Goal: Information Seeking & Learning: Learn about a topic

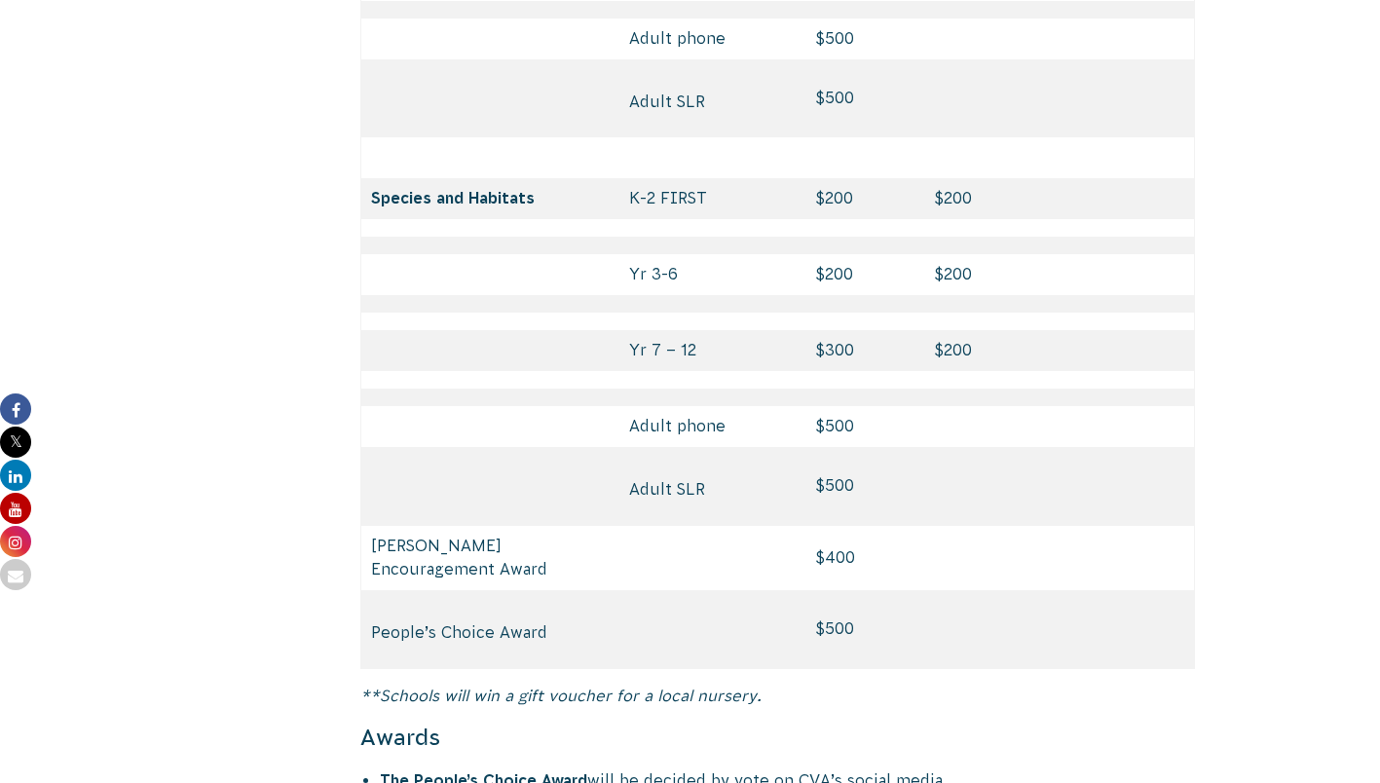
scroll to position [9061, 0]
drag, startPoint x: 870, startPoint y: 539, endPoint x: 796, endPoint y: 531, distance: 74.4
click at [796, 589] on tr "People’s Choice Award $500" at bounding box center [777, 628] width 835 height 79
drag, startPoint x: 796, startPoint y: 531, endPoint x: 775, endPoint y: 521, distance: 22.7
click at [775, 589] on td at bounding box center [712, 628] width 187 height 79
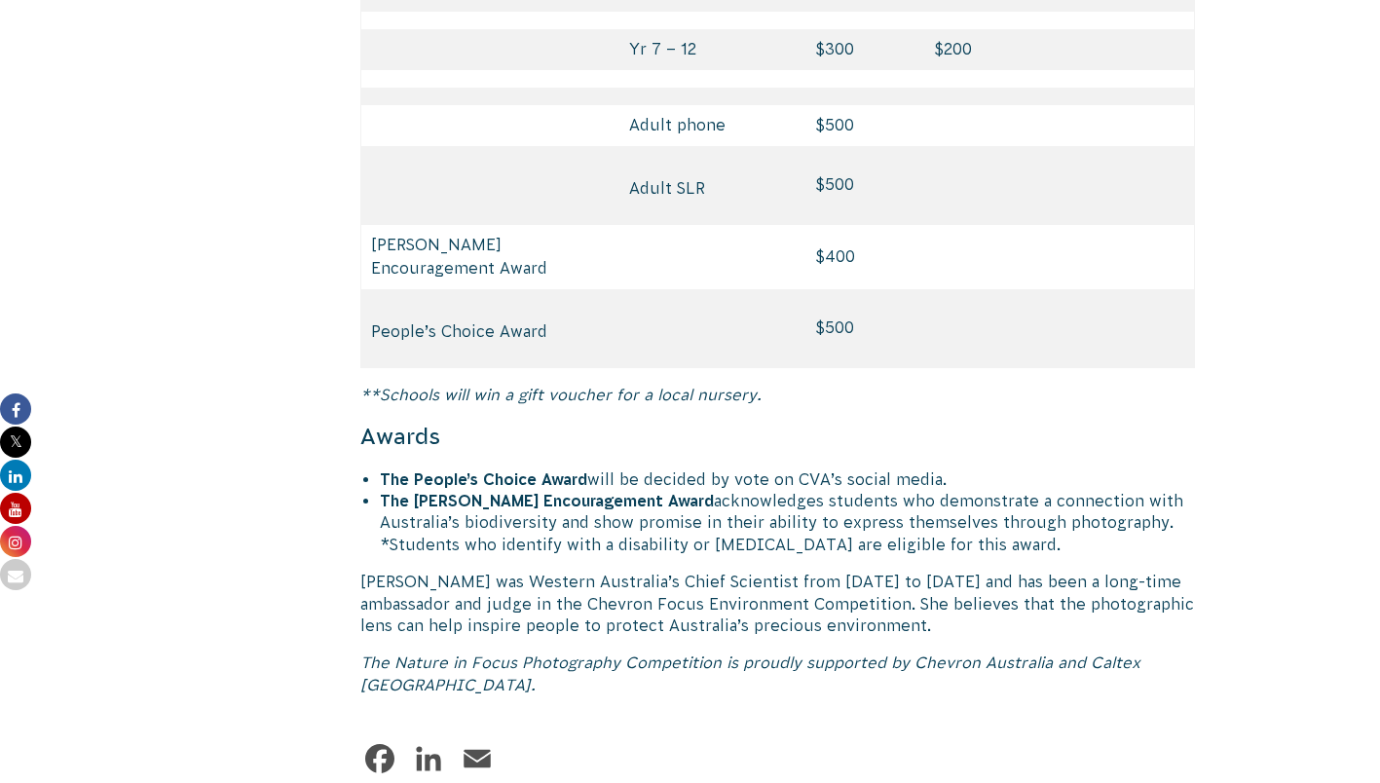
scroll to position [9362, 0]
click at [775, 570] on p "[PERSON_NAME] was Western Australia’s Chief Scientist from [DATE] to [DATE] and…" at bounding box center [778, 602] width 836 height 65
click at [681, 570] on p "[PERSON_NAME] was Western Australia’s Chief Scientist from [DATE] to [DATE] and…" at bounding box center [778, 602] width 836 height 65
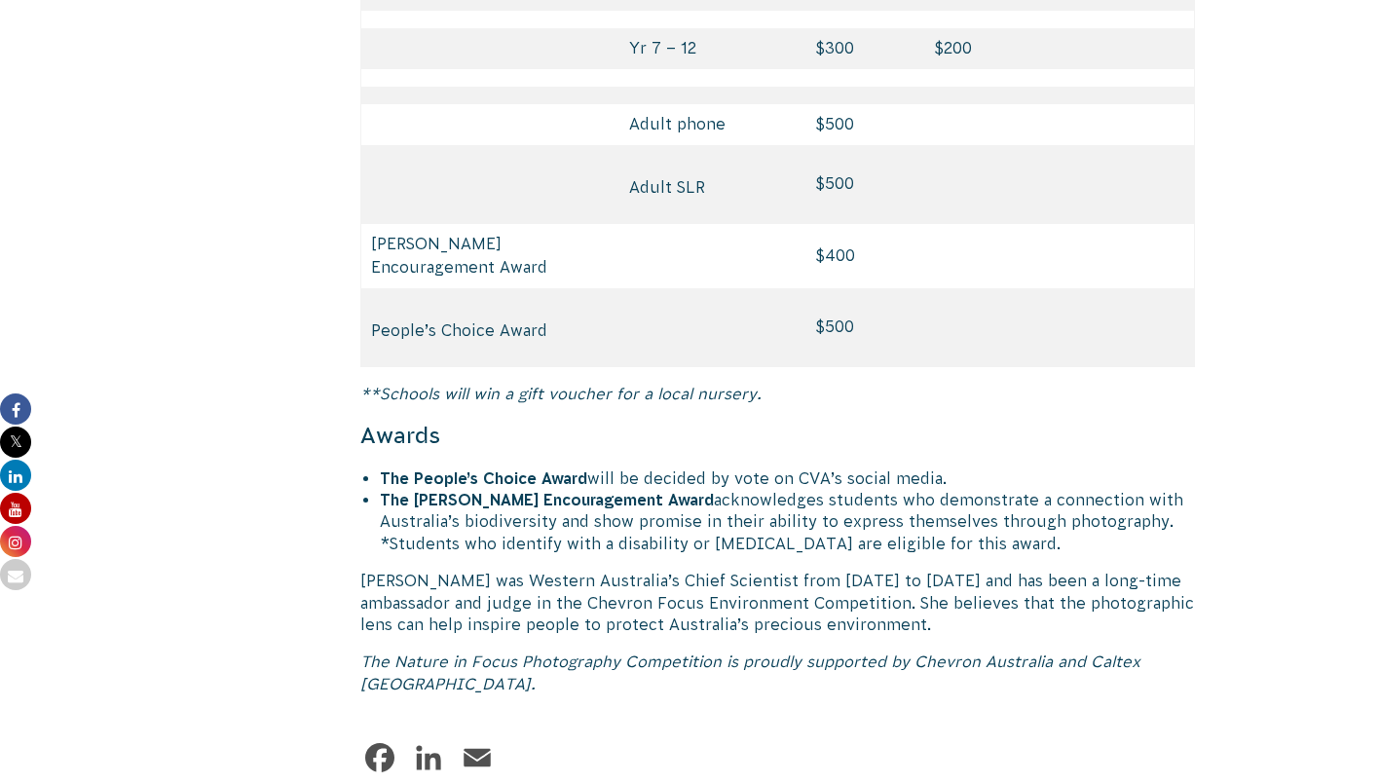
drag, startPoint x: 681, startPoint y: 542, endPoint x: 848, endPoint y: 517, distance: 169.4
click at [848, 570] on p "[PERSON_NAME] was Western Australia’s Chief Scientist from [DATE] to [DATE] and…" at bounding box center [778, 602] width 836 height 65
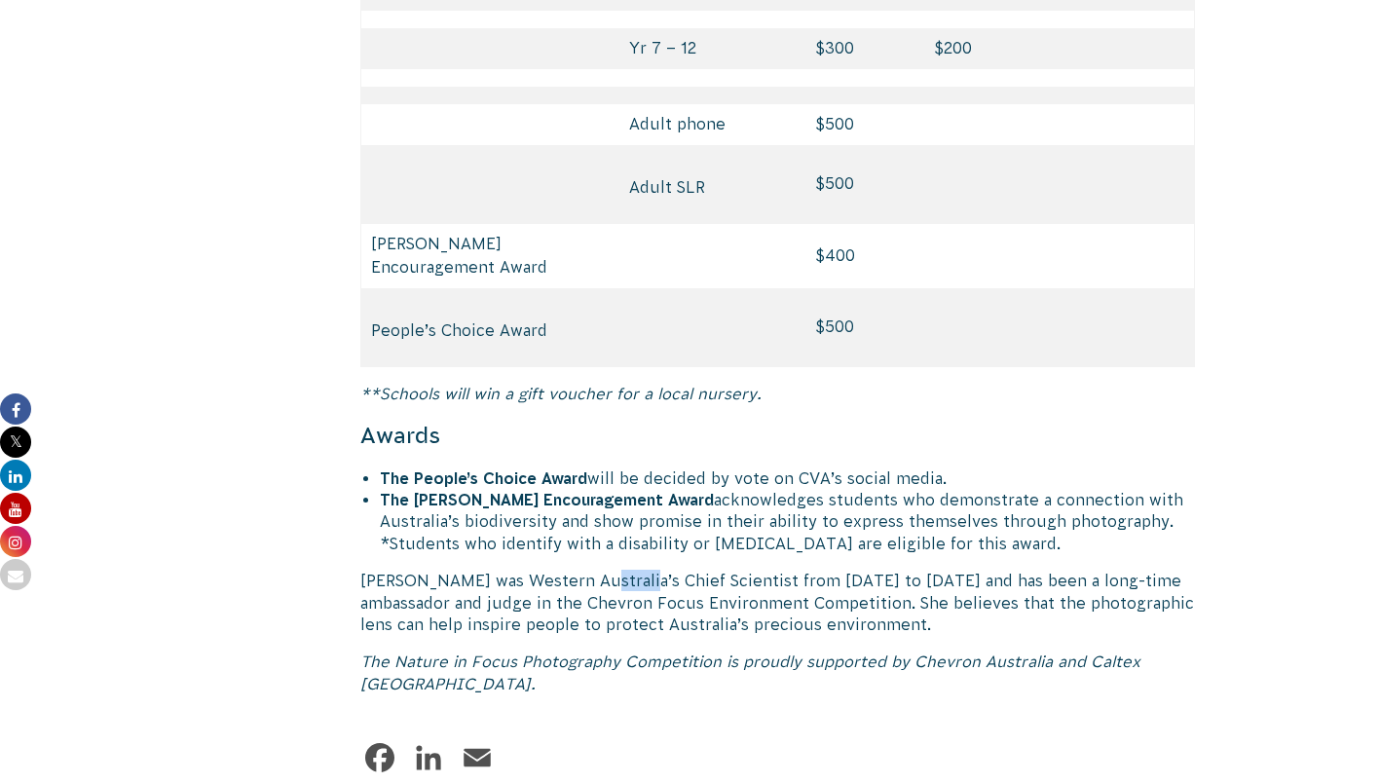
drag, startPoint x: 608, startPoint y: 468, endPoint x: 564, endPoint y: 415, distance: 69.2
click at [564, 491] on strong "The [PERSON_NAME] Encouragement Award" at bounding box center [547, 500] width 334 height 18
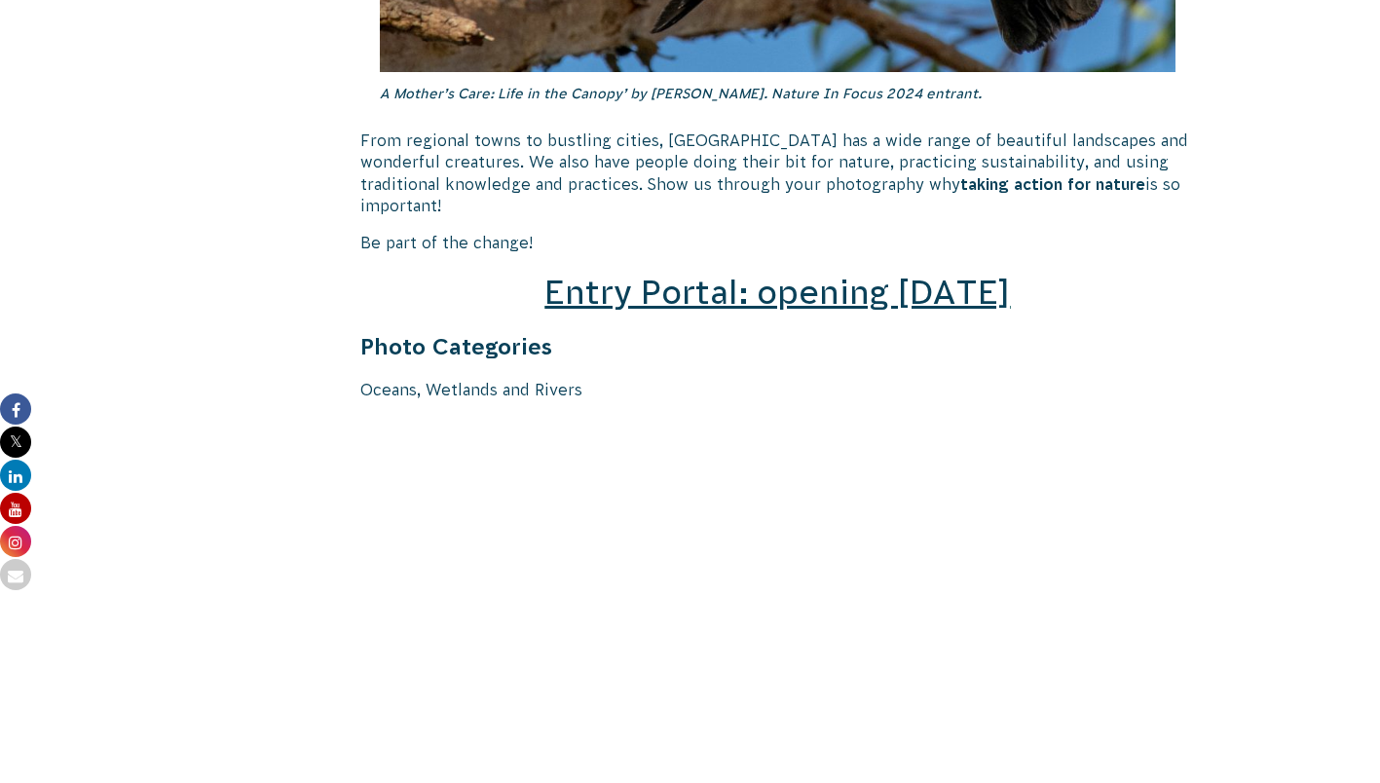
scroll to position [2839, 0]
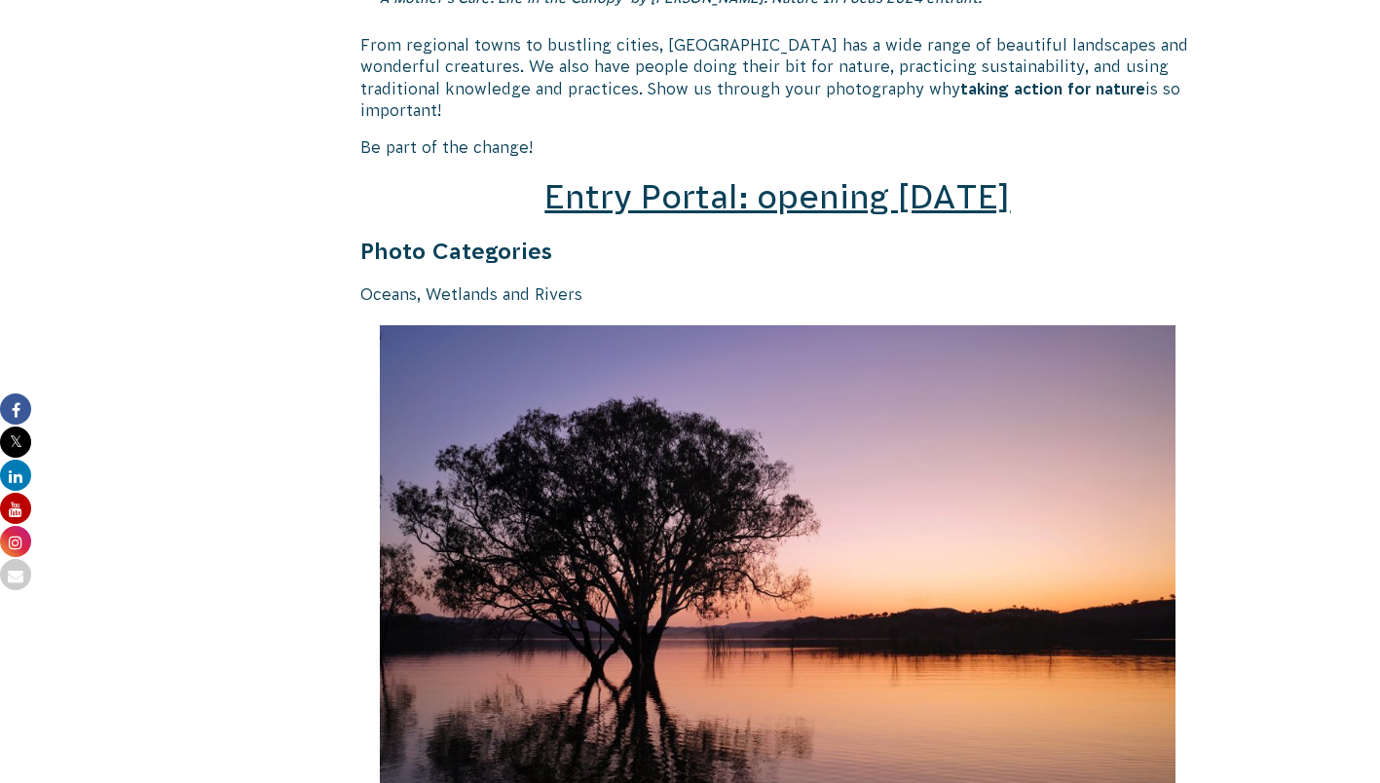
click at [698, 186] on span "Entry Portal: opening [DATE]" at bounding box center [777, 196] width 466 height 37
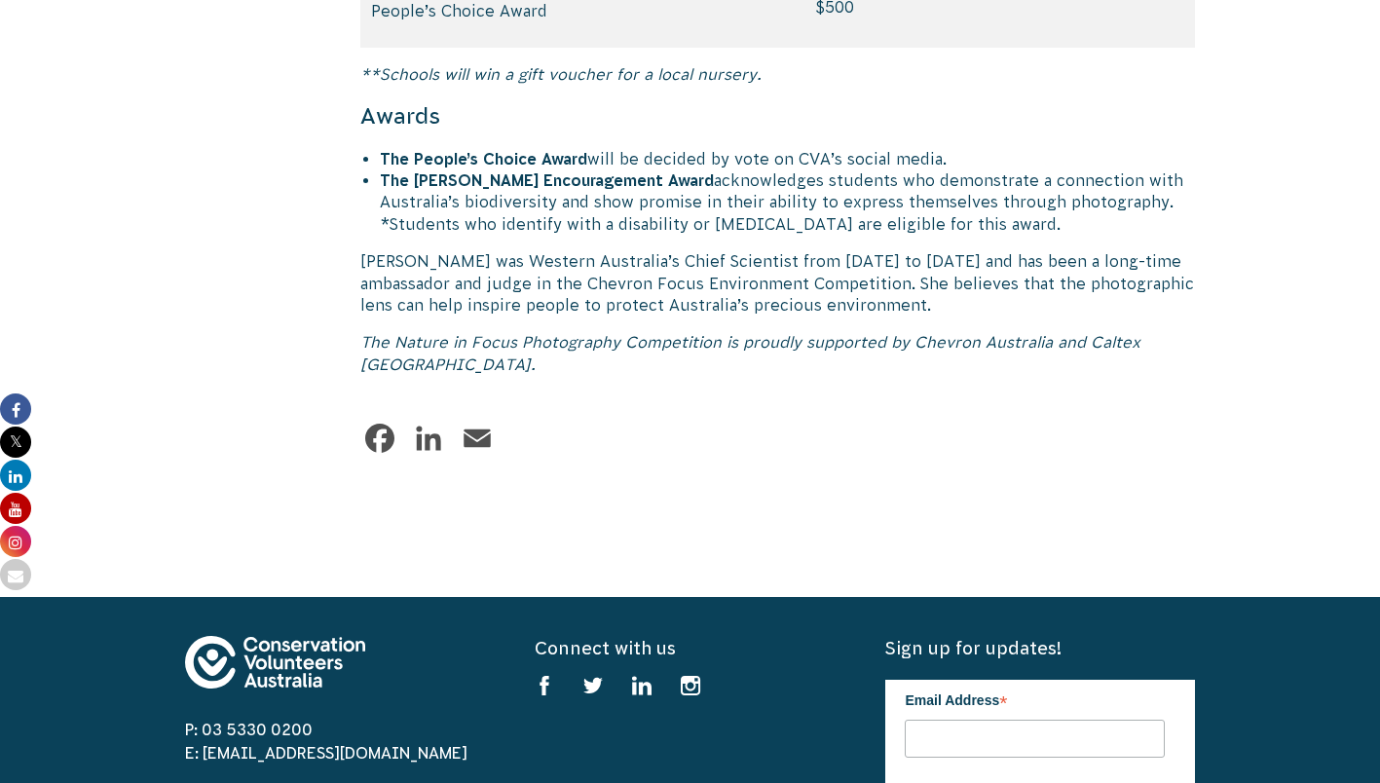
scroll to position [9679, 0]
